Goal: Information Seeking & Learning: Learn about a topic

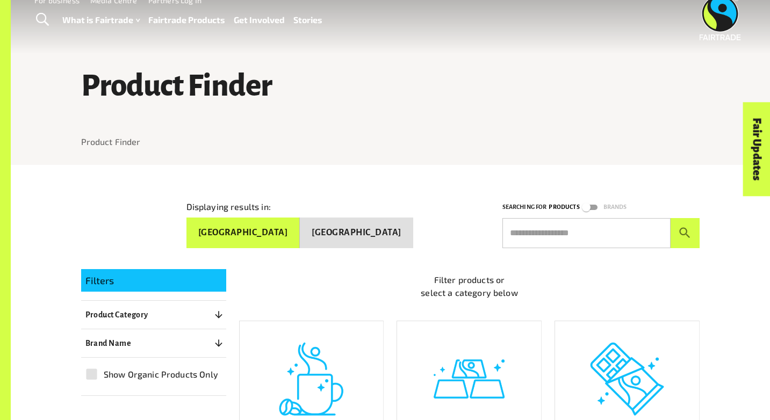
scroll to position [27, 0]
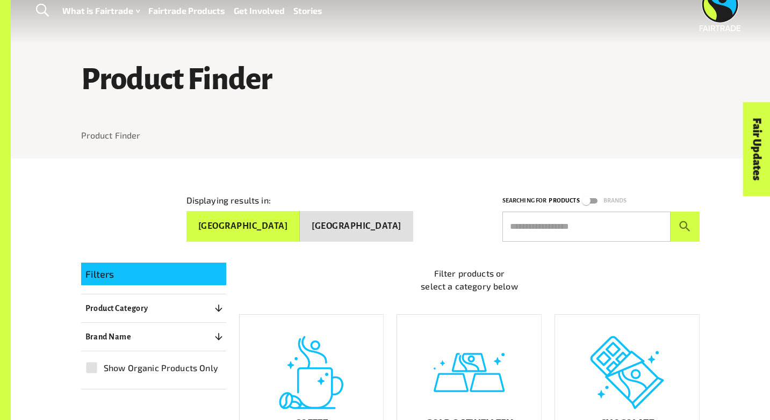
click at [594, 228] on input "text" at bounding box center [587, 227] width 168 height 30
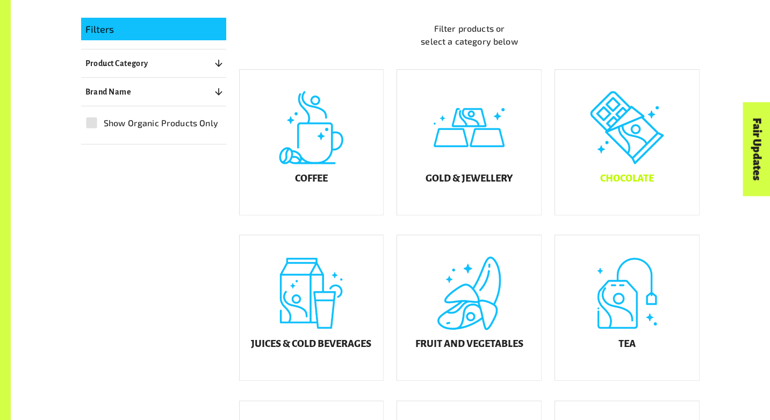
click at [637, 132] on div "Chocolate" at bounding box center [627, 142] width 144 height 145
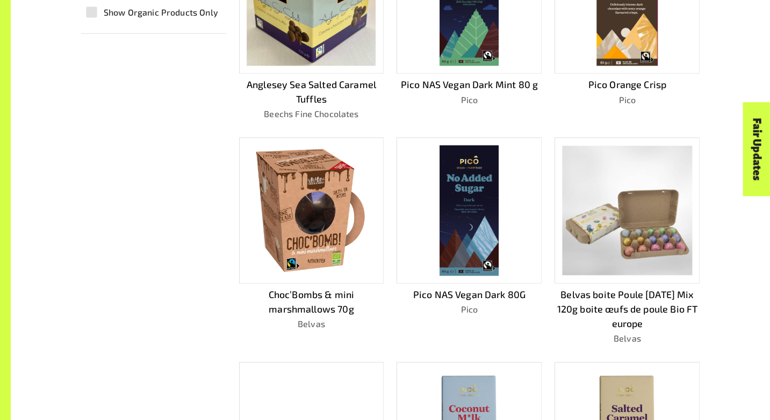
scroll to position [404, 0]
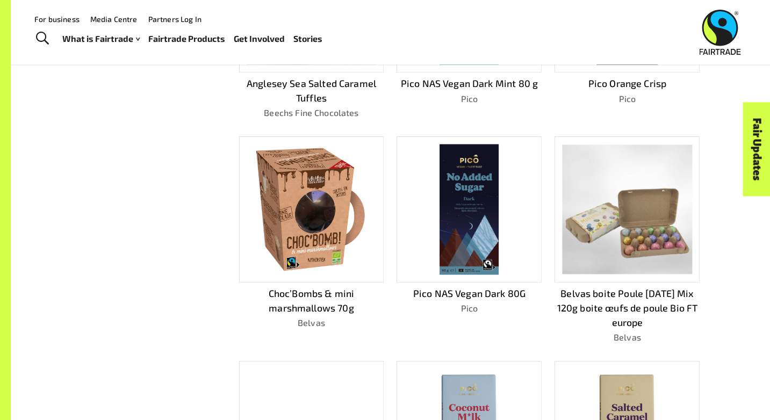
click at [318, 234] on img at bounding box center [311, 210] width 117 height 131
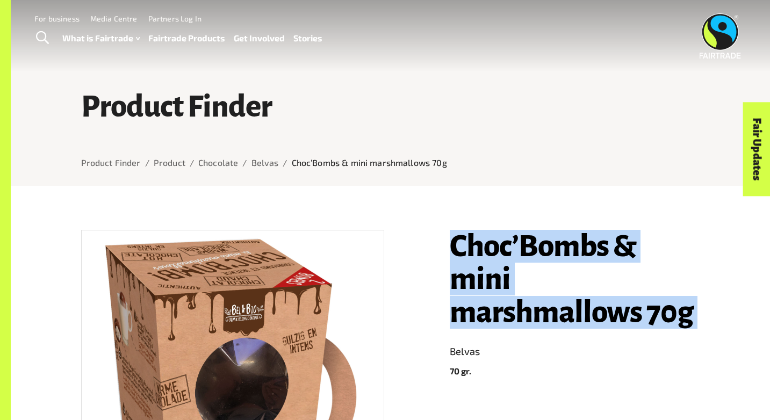
drag, startPoint x: 449, startPoint y: 245, endPoint x: 687, endPoint y: 340, distance: 256.7
click at [687, 340] on div "Choc’Bombs & mini marshmallows 70g Belvas 70 gr. Belvas boite Poule Pâques Mix …" at bounding box center [568, 419] width 263 height 405
click at [633, 295] on h1 "Choc’Bombs & mini marshmallows 70g" at bounding box center [575, 279] width 250 height 99
drag, startPoint x: 640, startPoint y: 325, endPoint x: 446, endPoint y: 239, distance: 212.2
click at [446, 239] on div "Choc’Bombs & mini marshmallows 70g Belvas 70 gr. Belvas boite Poule Pâques Mix …" at bounding box center [568, 419] width 263 height 405
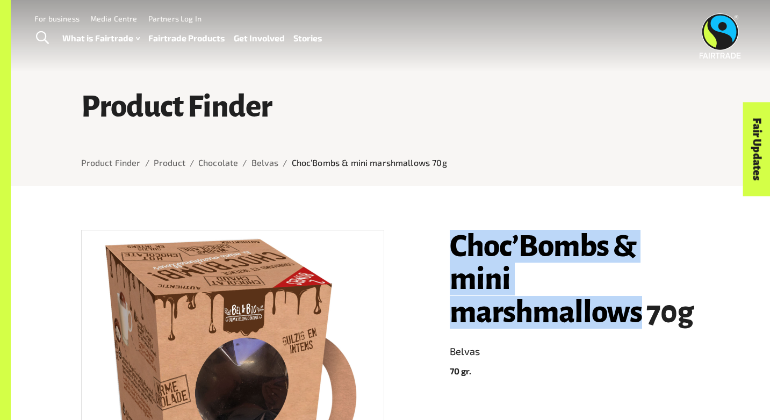
copy h1 "Choc’Bombs & mini marshmallows"
click at [53, 36] on link "Toggle Search" at bounding box center [42, 38] width 26 height 27
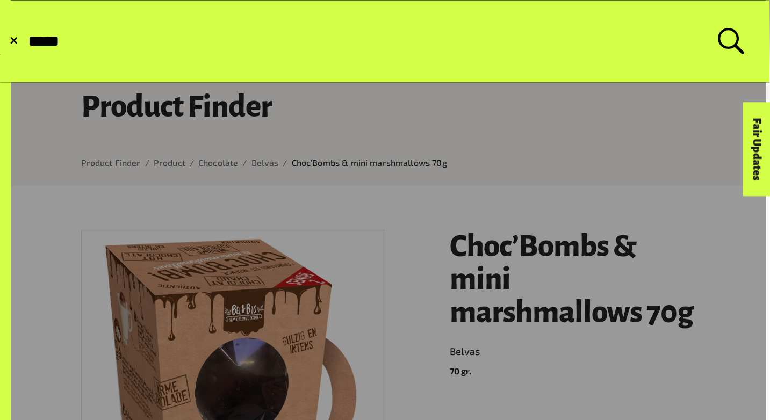
type input "*****"
click at [26, 41] on button "Submit Search" at bounding box center [26, 41] width 1 height 1
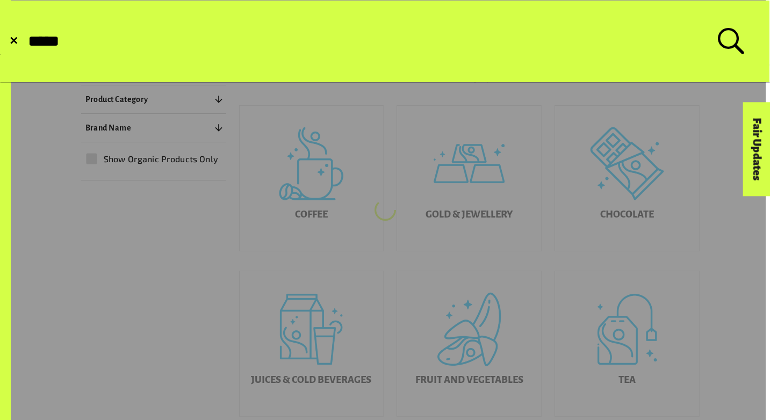
scroll to position [273, 0]
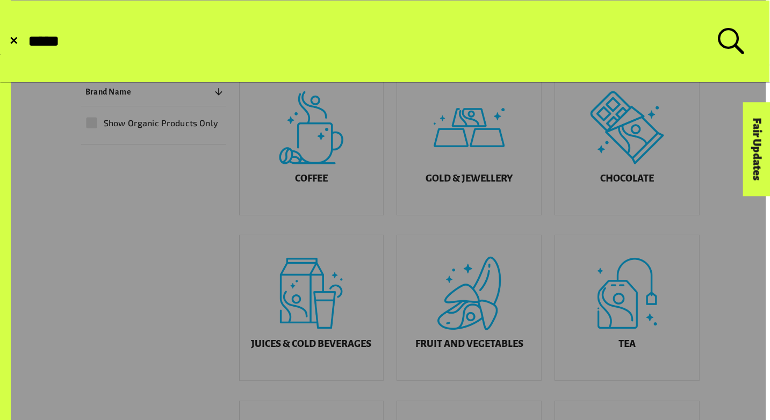
click at [12, 48] on form "✕ Search for: *****" at bounding box center [385, 42] width 769 height 82
click at [15, 41] on span "✕" at bounding box center [13, 41] width 9 height 11
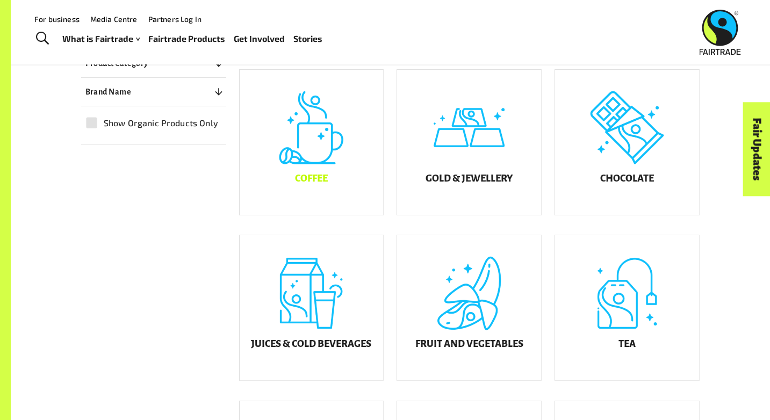
click at [292, 160] on div "Coffee" at bounding box center [312, 142] width 144 height 145
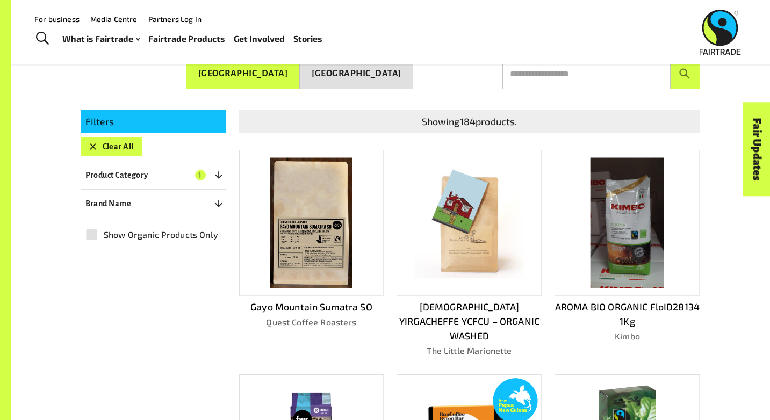
scroll to position [133, 0]
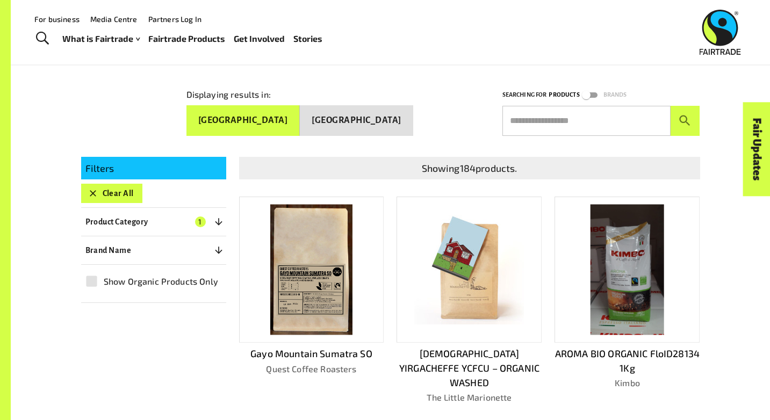
click at [176, 220] on button "Product Category 1" at bounding box center [153, 221] width 145 height 19
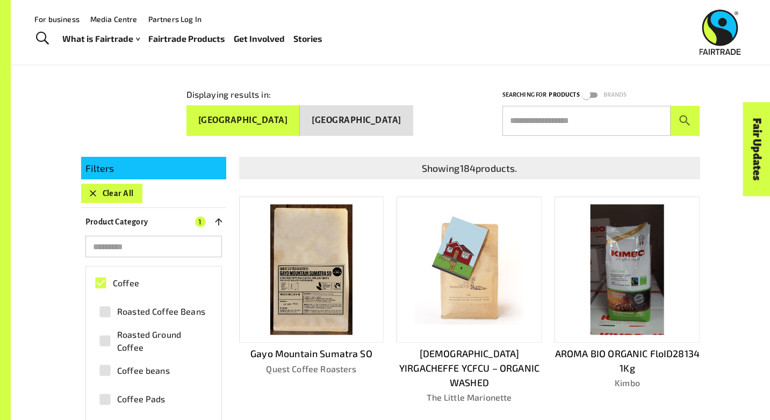
click at [120, 193] on button "Clear All" at bounding box center [111, 193] width 61 height 19
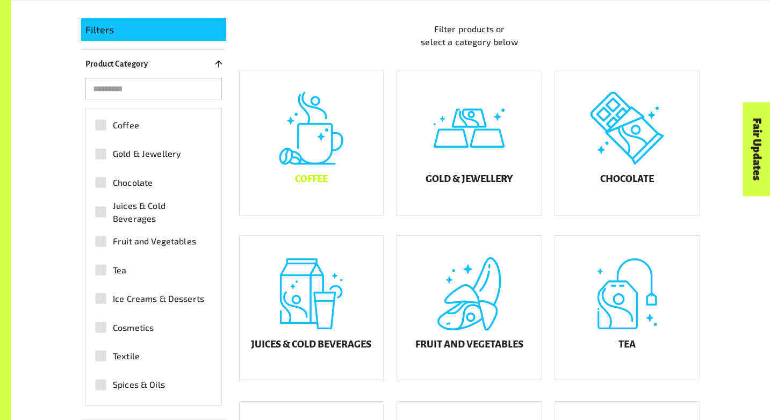
scroll to position [273, 0]
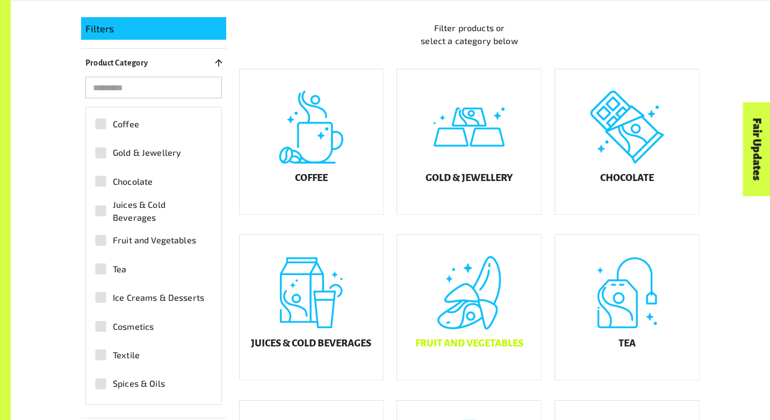
click at [462, 341] on div "Fruit and Vegetables" at bounding box center [469, 307] width 144 height 145
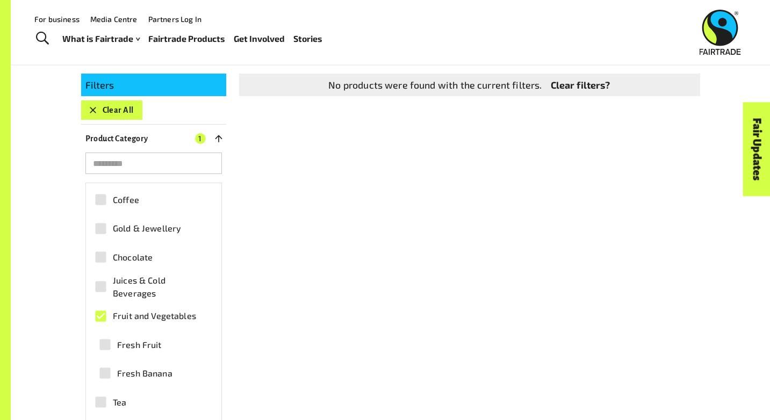
scroll to position [180, 0]
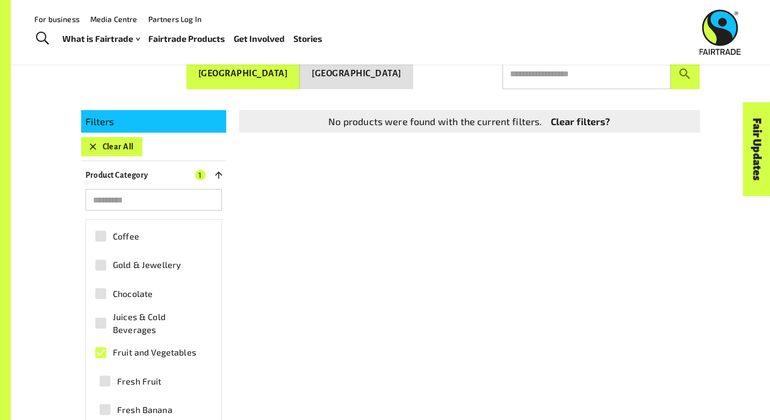
click at [178, 324] on span "Juices & Cold Beverages" at bounding box center [160, 324] width 94 height 26
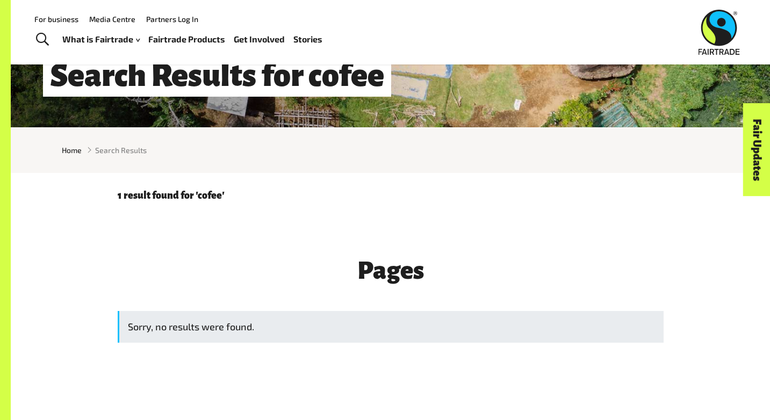
scroll to position [181, 0]
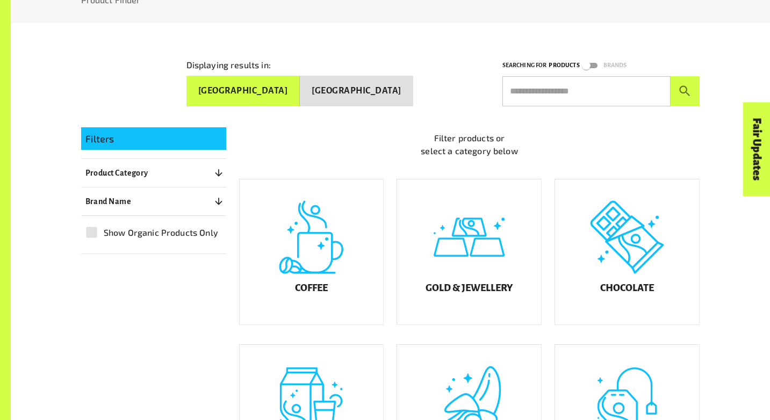
scroll to position [181, 0]
